Goal: Information Seeking & Learning: Learn about a topic

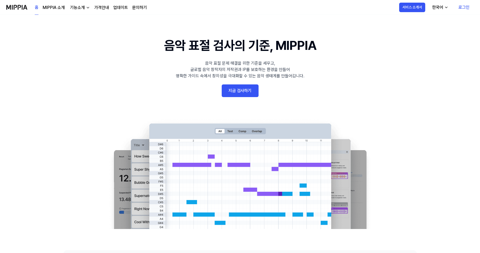
click at [95, 6] on link "가격안내" at bounding box center [101, 7] width 15 height 6
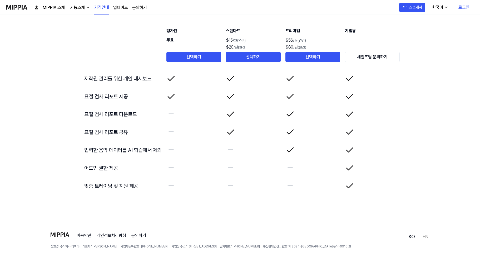
scroll to position [885, 0]
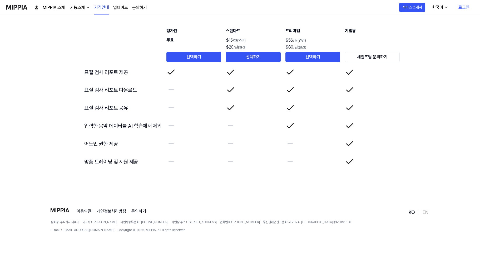
click at [78, 10] on div "기능소개" at bounding box center [77, 7] width 17 height 6
click at [75, 41] on link "음악 분석" at bounding box center [79, 40] width 51 height 11
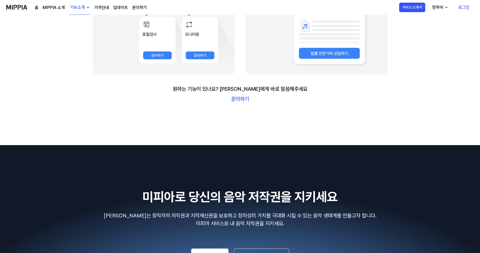
scroll to position [763, 0]
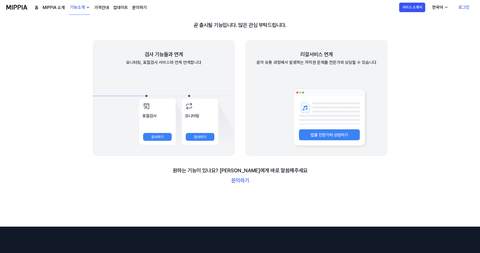
click at [51, 6] on link "MIPPIA 소개" at bounding box center [54, 7] width 22 height 6
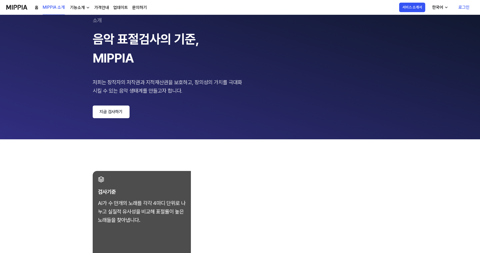
scroll to position [0, 0]
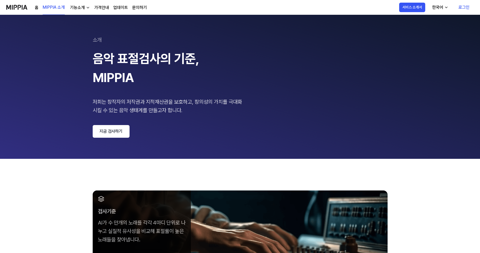
click at [78, 6] on div "기능소개" at bounding box center [77, 7] width 17 height 6
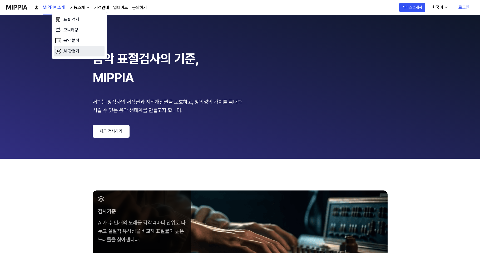
click at [71, 52] on link "AI 판별기" at bounding box center [79, 51] width 51 height 11
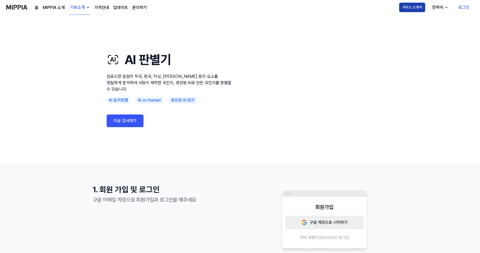
click at [423, 8] on button "서비스 소개서" at bounding box center [412, 7] width 26 height 9
